Goal: Task Accomplishment & Management: Manage account settings

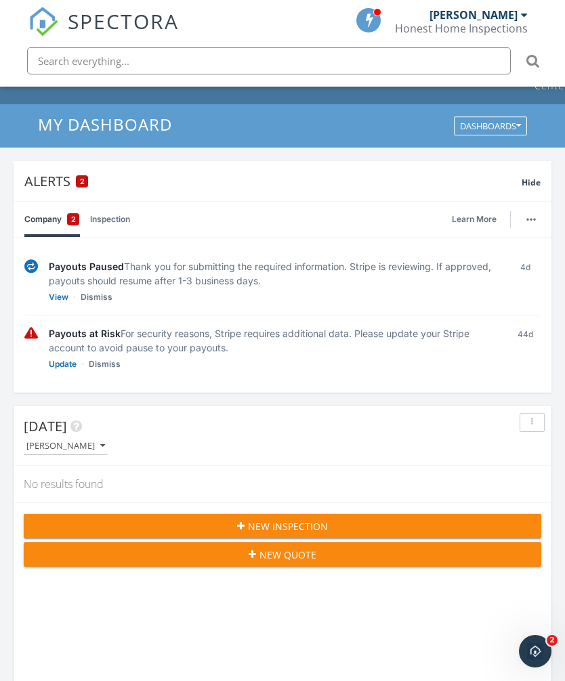
scroll to position [9, 0]
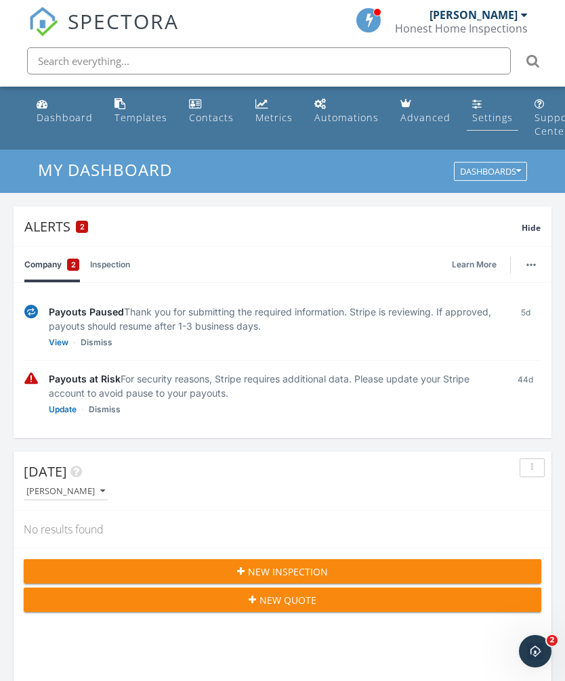
click at [472, 113] on div "Settings" at bounding box center [492, 117] width 41 height 13
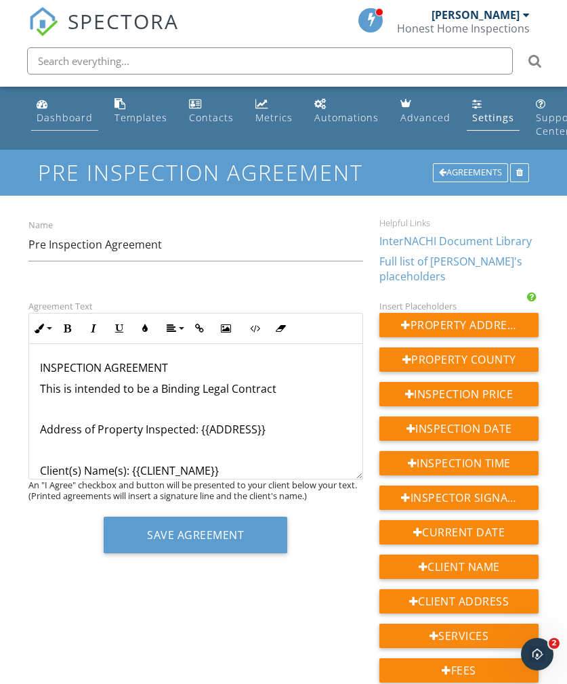
click at [54, 113] on div "Dashboard" at bounding box center [65, 117] width 56 height 13
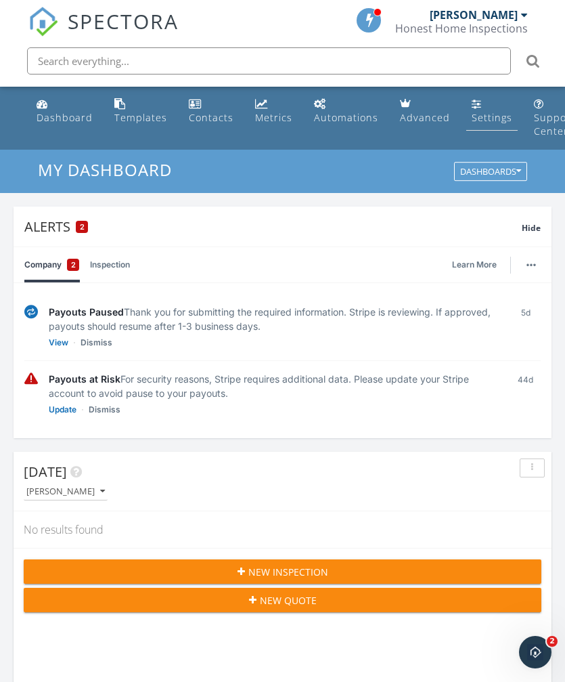
click at [472, 106] on div "Settings" at bounding box center [477, 103] width 10 height 11
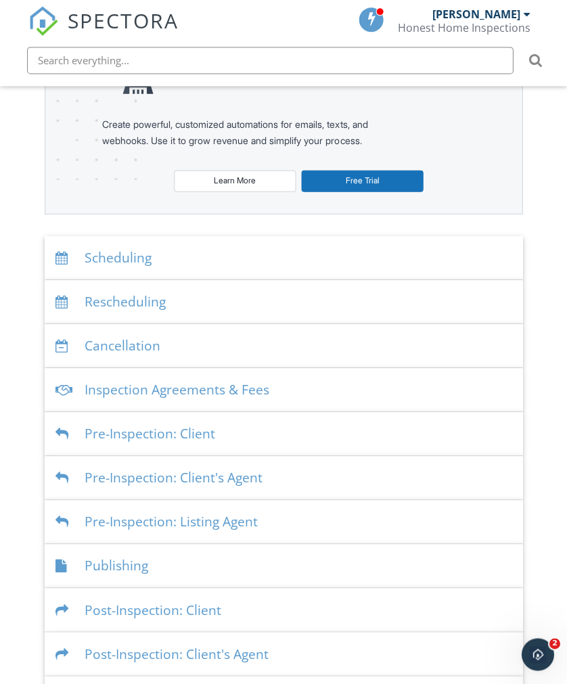
scroll to position [248, 0]
click at [125, 564] on div "Publishing" at bounding box center [284, 566] width 478 height 44
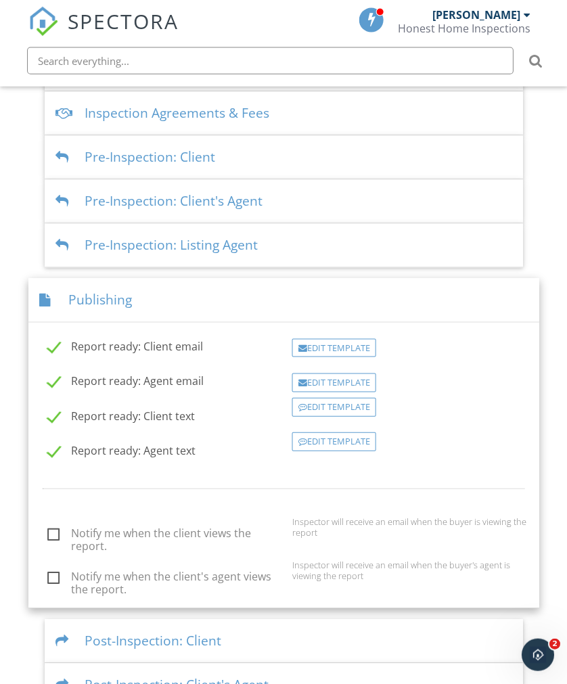
scroll to position [527, 0]
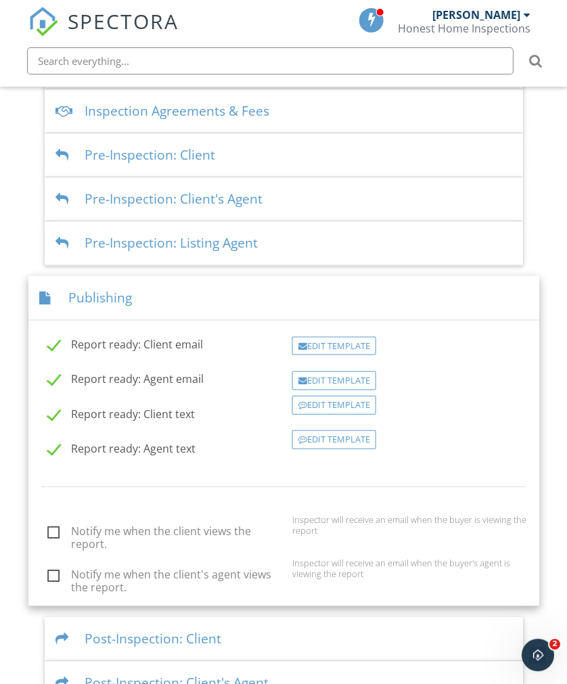
click at [61, 532] on label "Notify me when the client views the report." at bounding box center [165, 533] width 236 height 17
click at [48, 532] on input "Notify me when the client views the report." at bounding box center [43, 534] width 9 height 9
checkbox input "true"
click at [54, 572] on label "Notify me when the client's agent views the report." at bounding box center [165, 576] width 236 height 17
click at [48, 573] on input "Notify me when the client's agent views the report." at bounding box center [43, 577] width 9 height 9
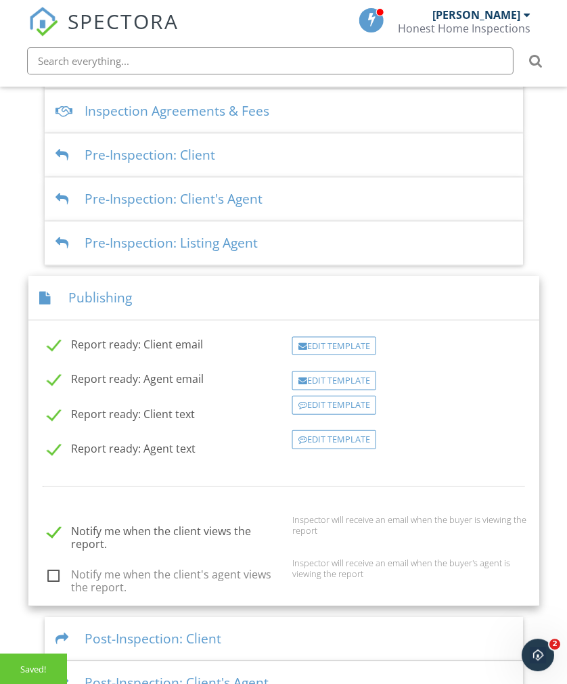
checkbox input "true"
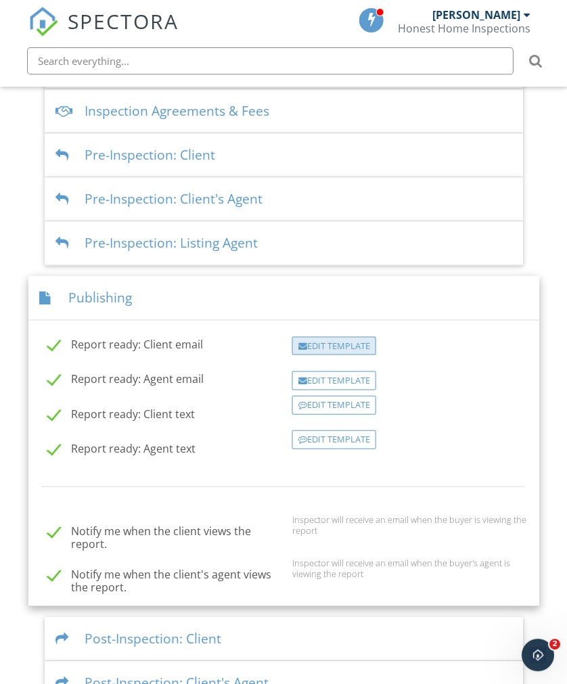
click at [341, 346] on div "Edit Template" at bounding box center [334, 345] width 84 height 19
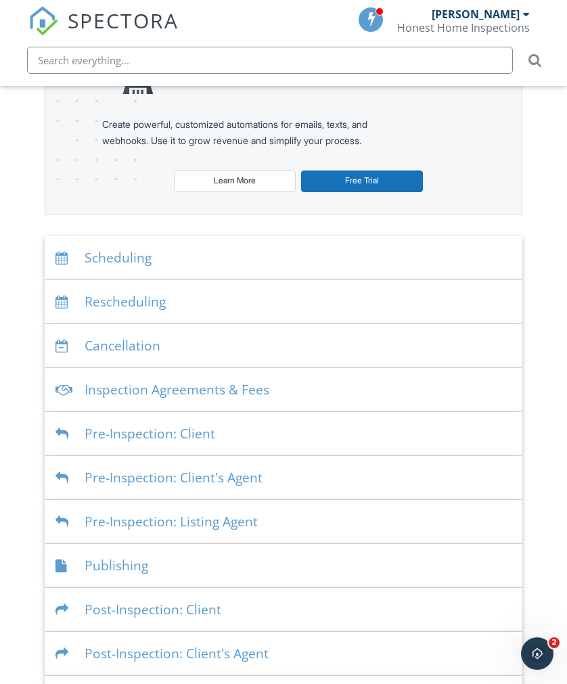
scroll to position [247, 0]
click at [158, 607] on div "Post-Inspection: Client" at bounding box center [284, 611] width 478 height 44
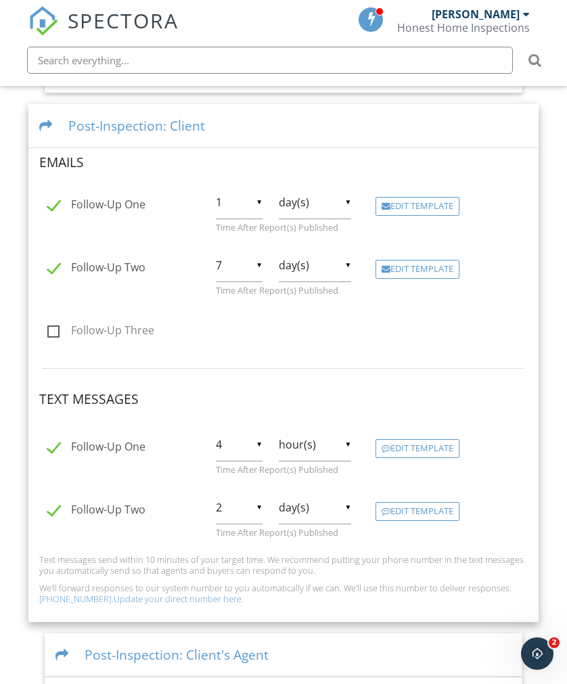
scroll to position [742, 0]
click at [414, 505] on div "Edit Template" at bounding box center [418, 512] width 84 height 19
